Goal: Task Accomplishment & Management: Manage account settings

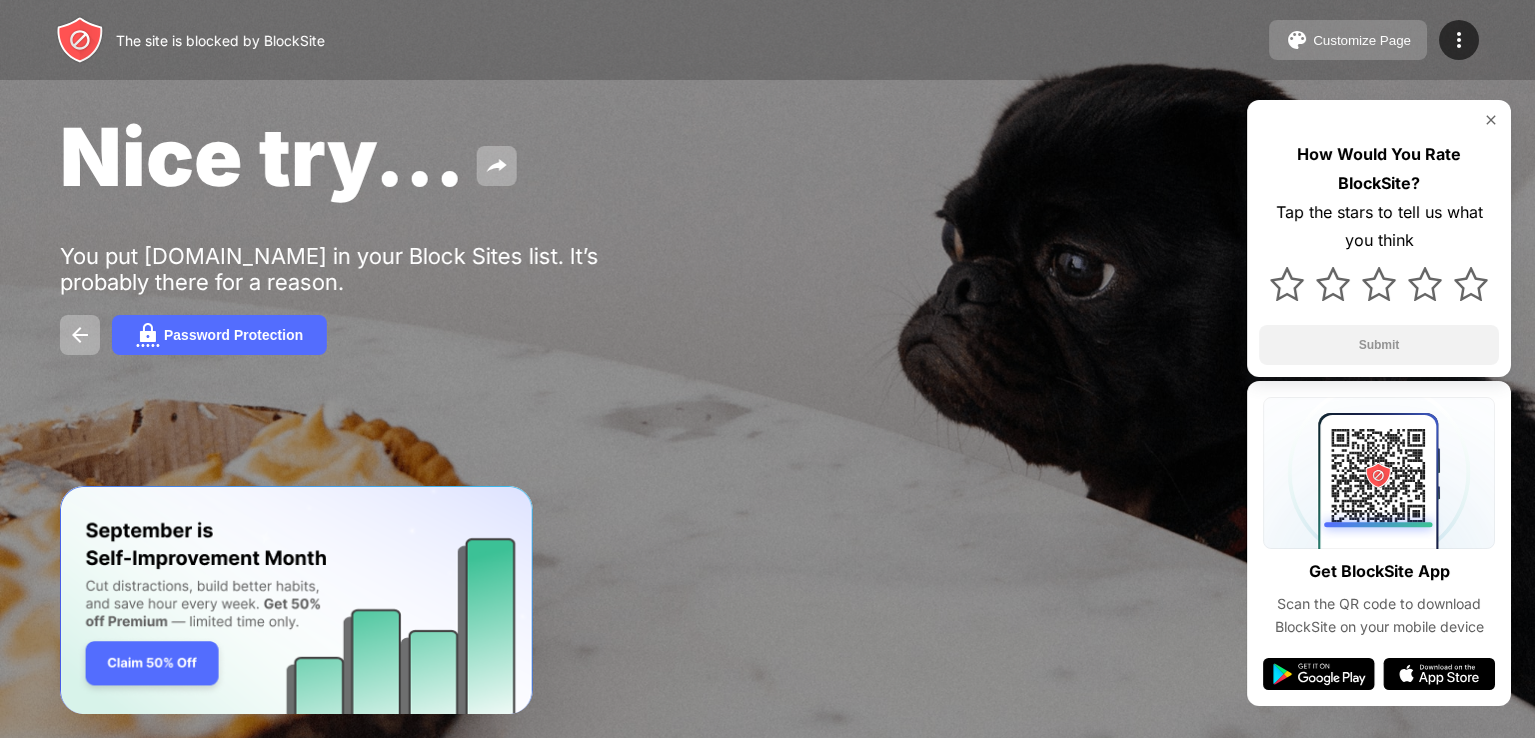
click at [1367, 34] on div "Customize Page" at bounding box center [1362, 40] width 98 height 15
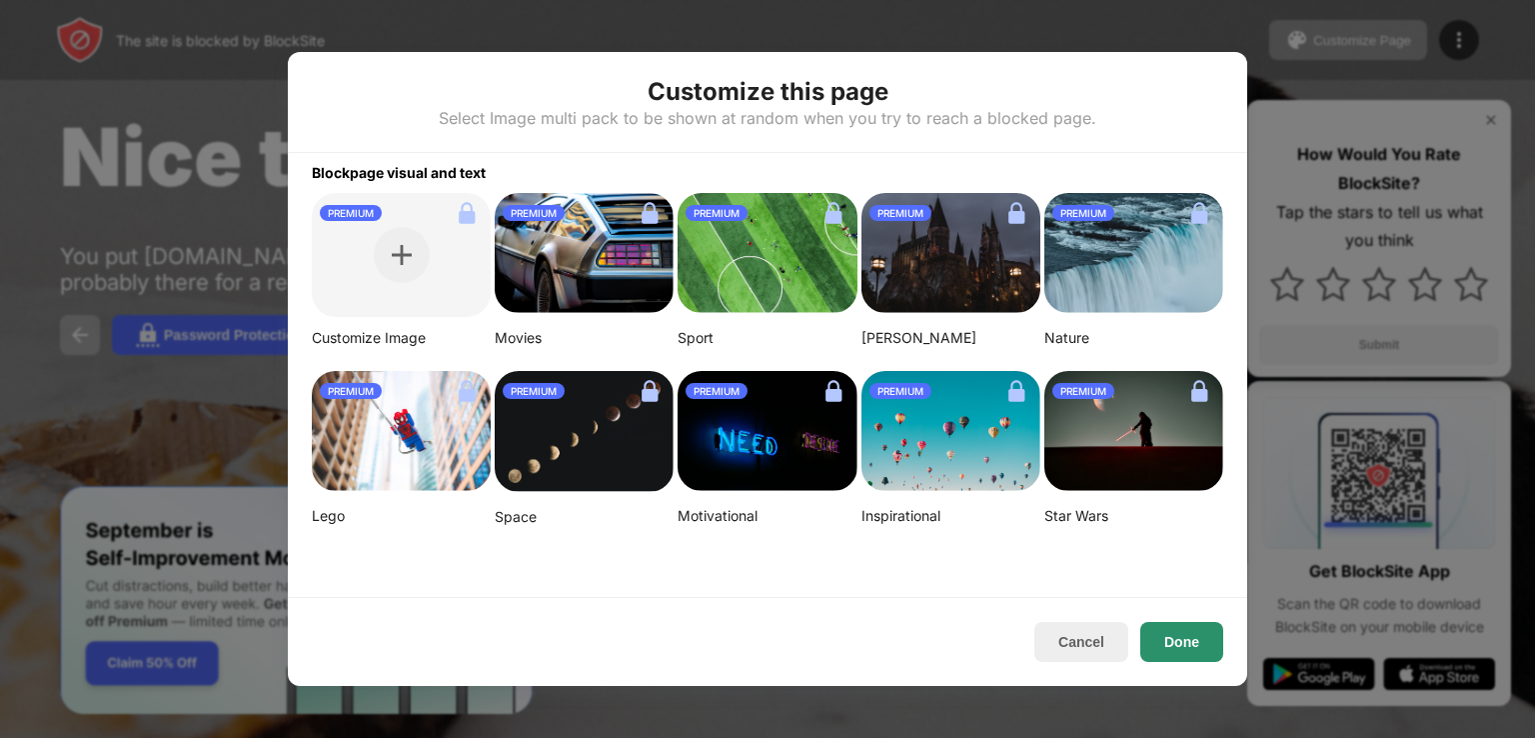
click at [1171, 637] on button "Done" at bounding box center [1182, 642] width 83 height 40
